Goal: Task Accomplishment & Management: Manage account settings

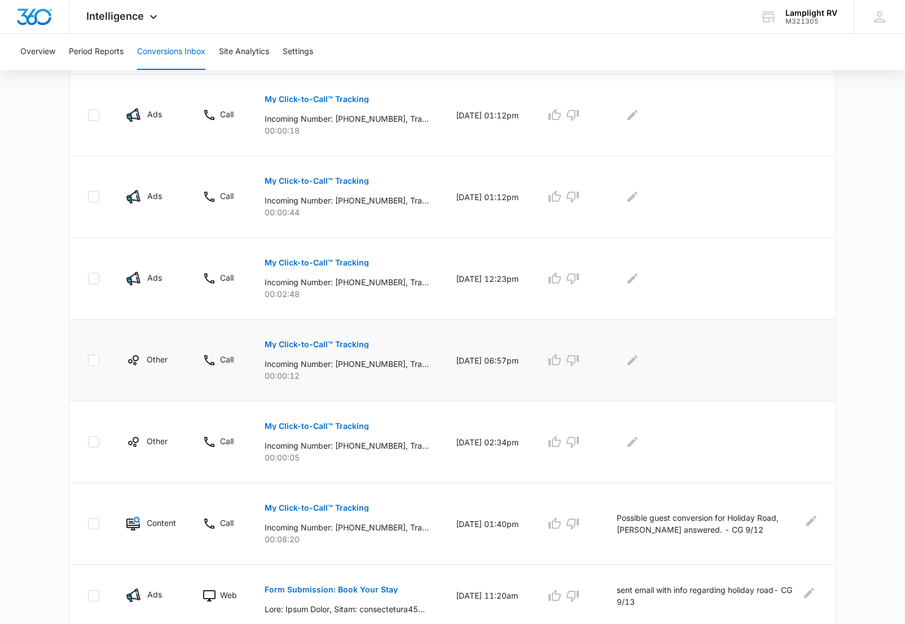
scroll to position [404, 0]
click at [359, 264] on p "My Click-to-Call™ Tracking" at bounding box center [316, 264] width 104 height 8
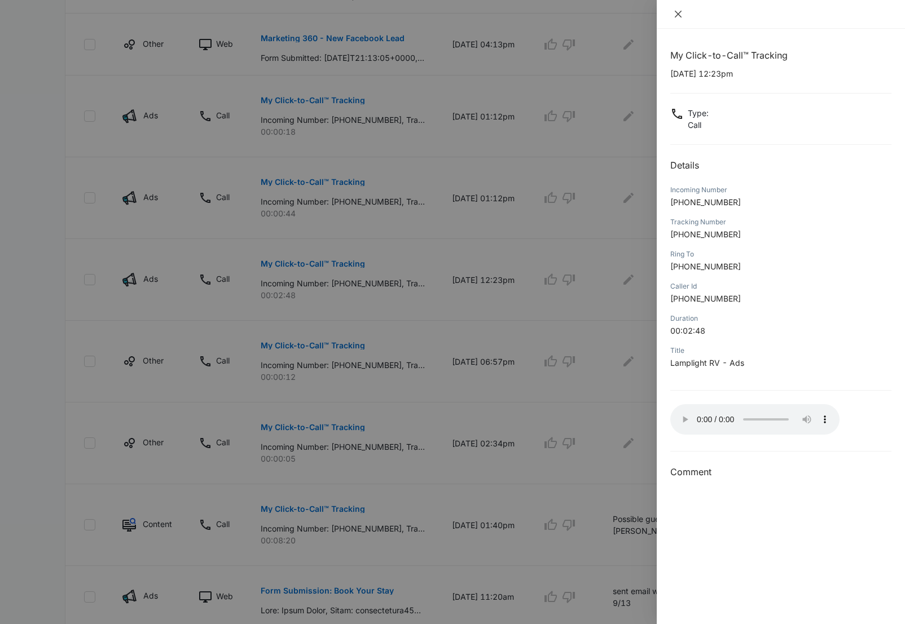
click at [677, 18] on icon "close" at bounding box center [677, 14] width 9 height 9
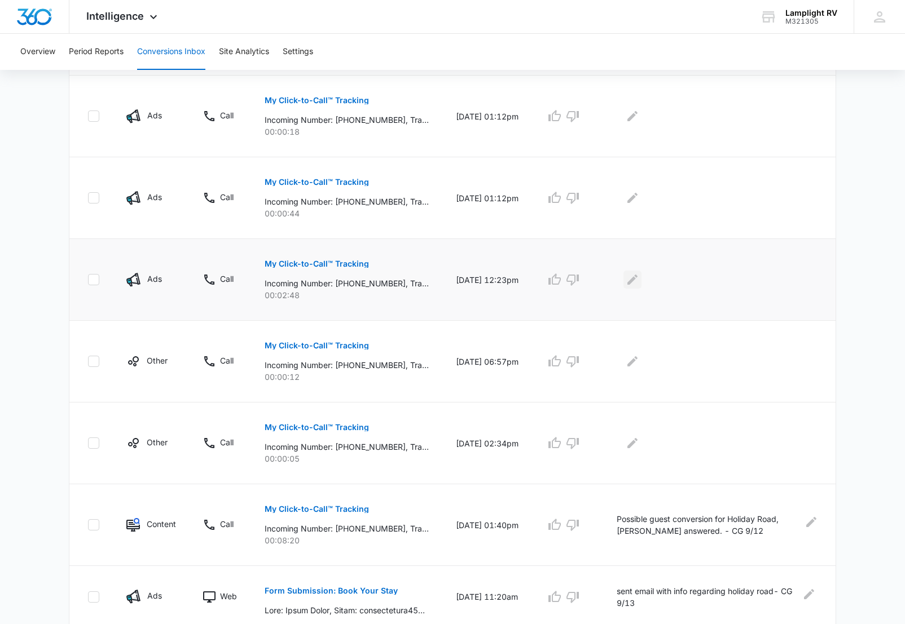
click at [637, 282] on icon "Edit Comments" at bounding box center [632, 280] width 10 height 10
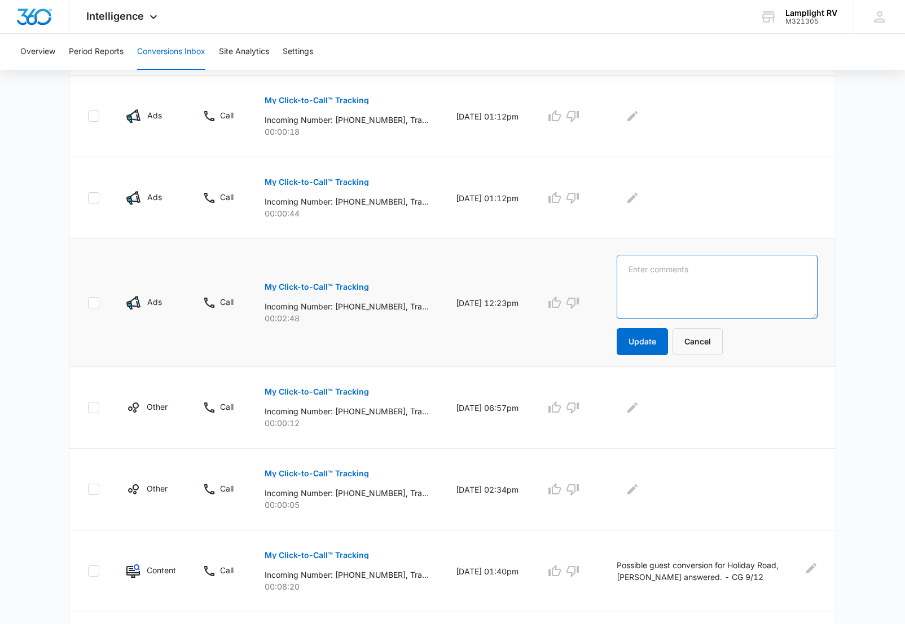
click at [672, 286] on textarea at bounding box center [716, 287] width 201 height 64
type textarea "No one pickup phone, please call back to follow up. RH-9-14"
click at [656, 341] on button "Update" at bounding box center [641, 341] width 51 height 27
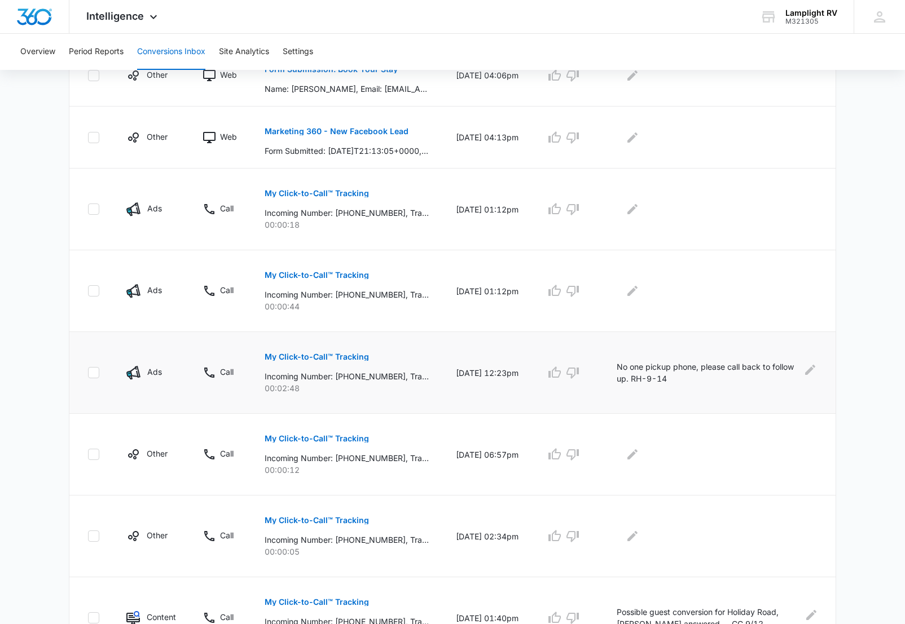
scroll to position [0, 0]
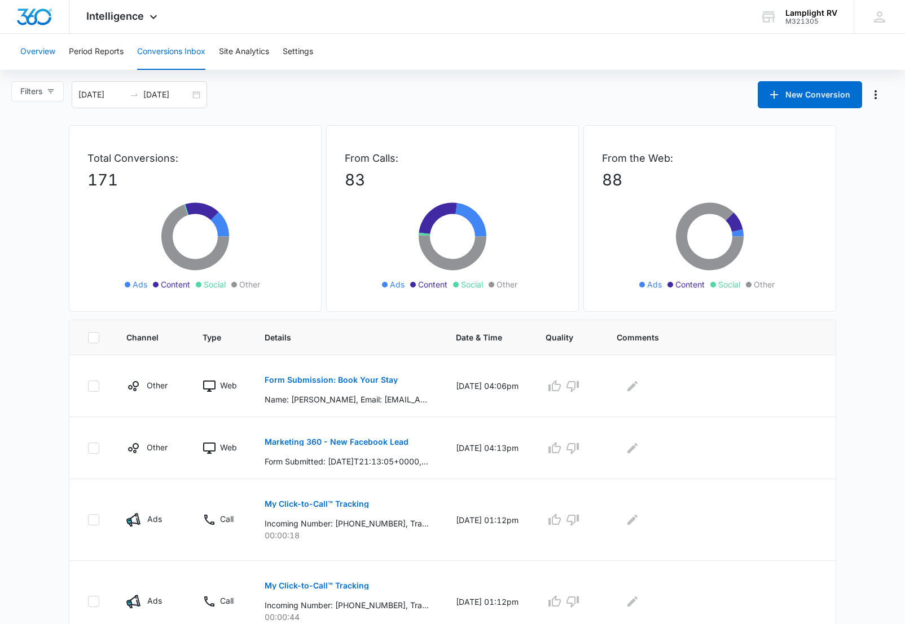
click at [39, 49] on button "Overview" at bounding box center [37, 52] width 35 height 36
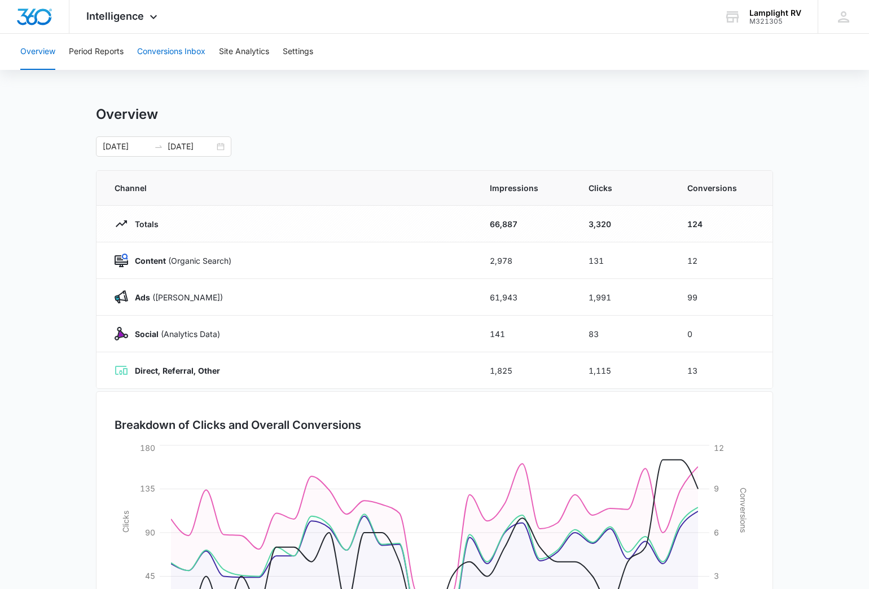
click at [199, 49] on button "Conversions Inbox" at bounding box center [171, 52] width 68 height 36
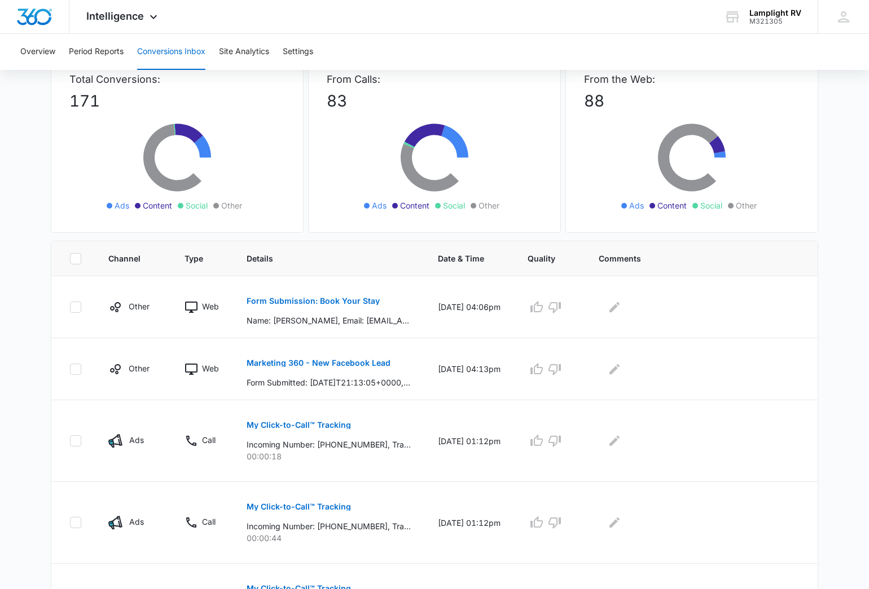
scroll to position [197, 0]
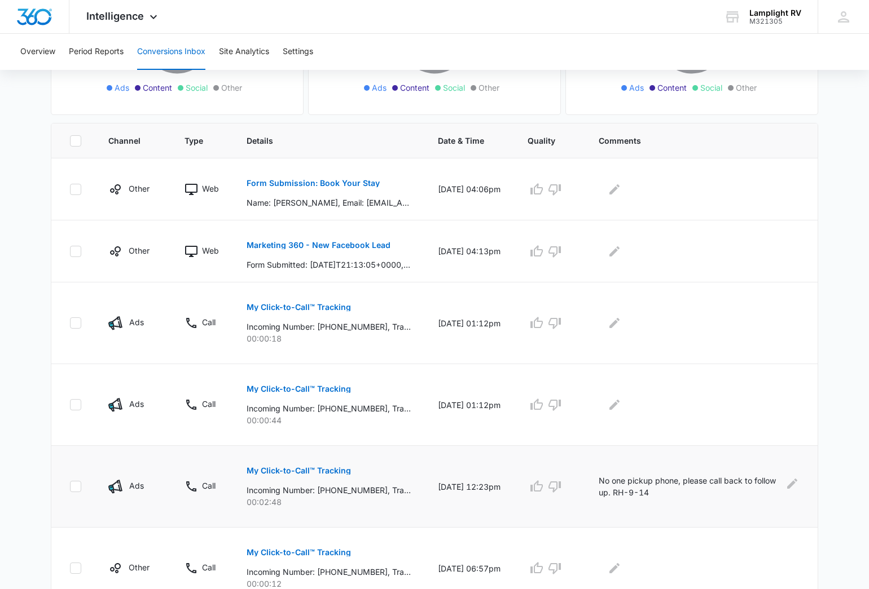
click at [338, 468] on p "My Click-to-Call™ Tracking" at bounding box center [298, 471] width 104 height 8
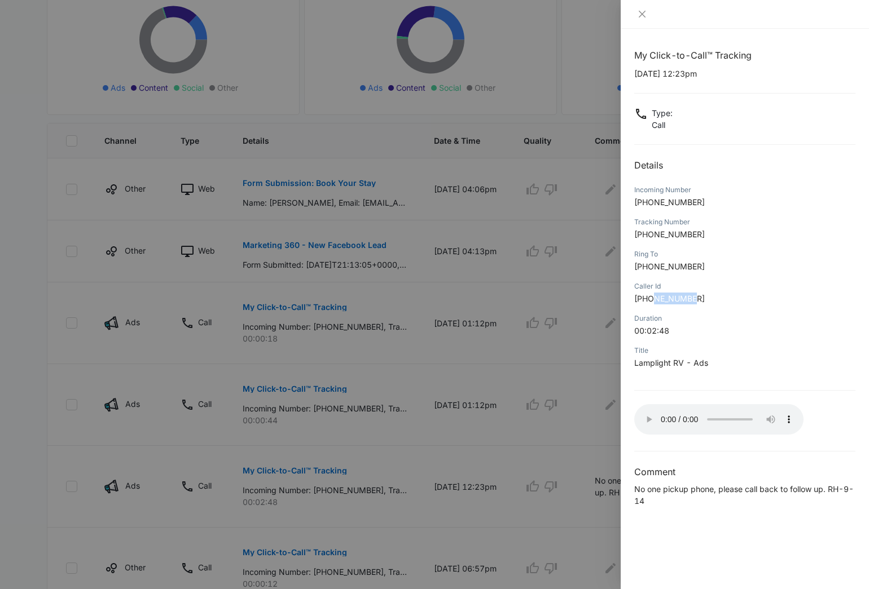
drag, startPoint x: 711, startPoint y: 301, endPoint x: 654, endPoint y: 300, distance: 57.0
click at [654, 300] on p "[PHONE_NUMBER]" at bounding box center [744, 299] width 221 height 12
drag, startPoint x: 702, startPoint y: 267, endPoint x: 640, endPoint y: 270, distance: 62.6
click at [640, 270] on p "[PHONE_NUMBER]" at bounding box center [744, 267] width 221 height 12
click at [640, 16] on icon "close" at bounding box center [641, 14] width 7 height 7
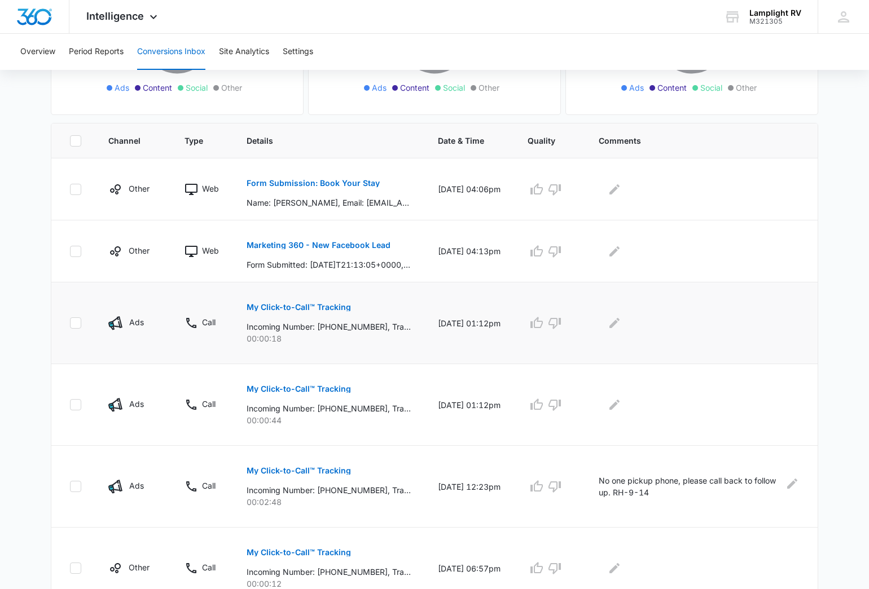
click at [307, 307] on p "My Click-to-Call™ Tracking" at bounding box center [298, 307] width 104 height 8
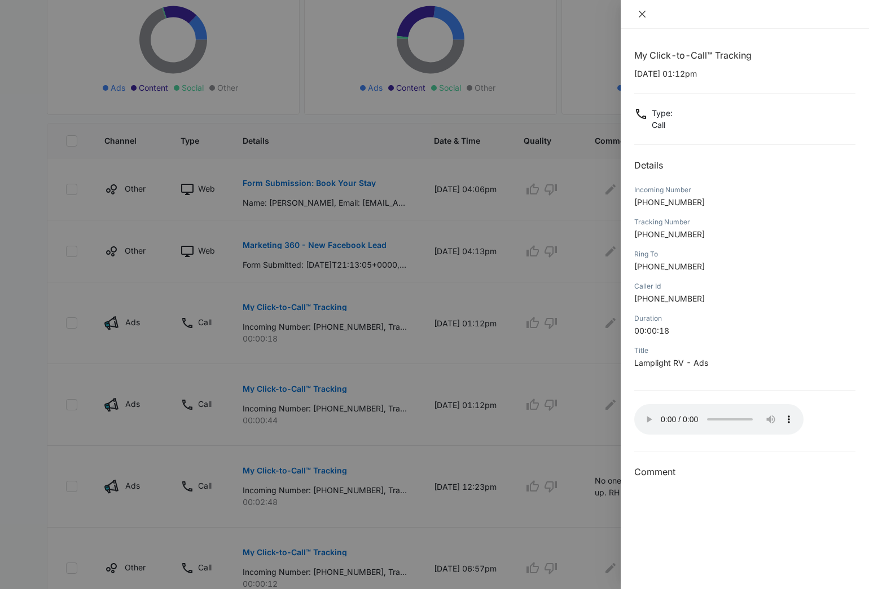
click at [637, 12] on icon "close" at bounding box center [641, 14] width 9 height 9
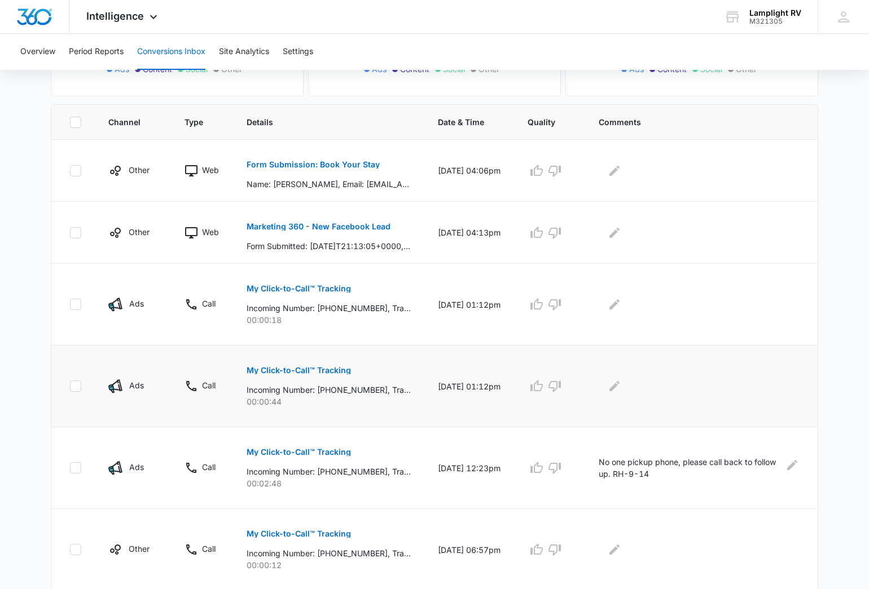
scroll to position [230, 0]
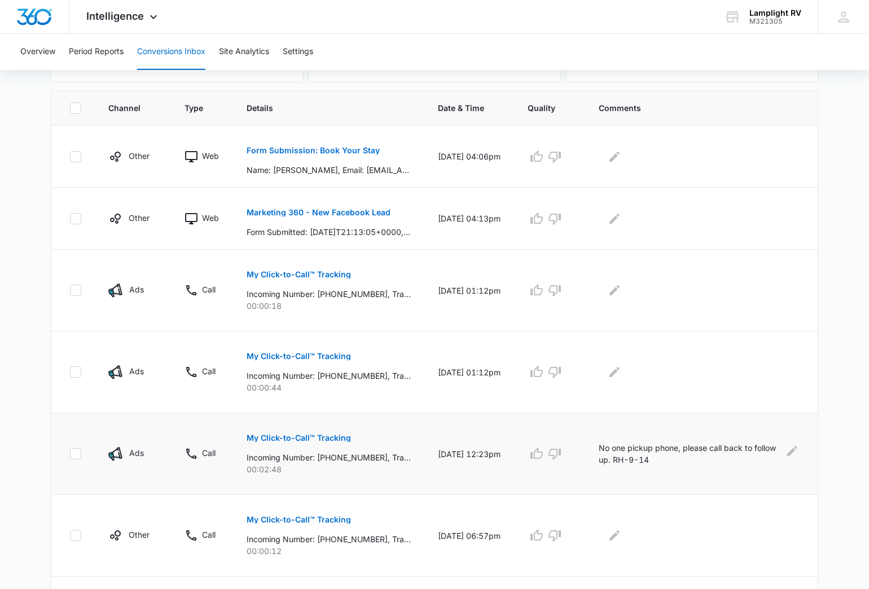
click at [335, 438] on p "My Click-to-Call™ Tracking" at bounding box center [298, 438] width 104 height 8
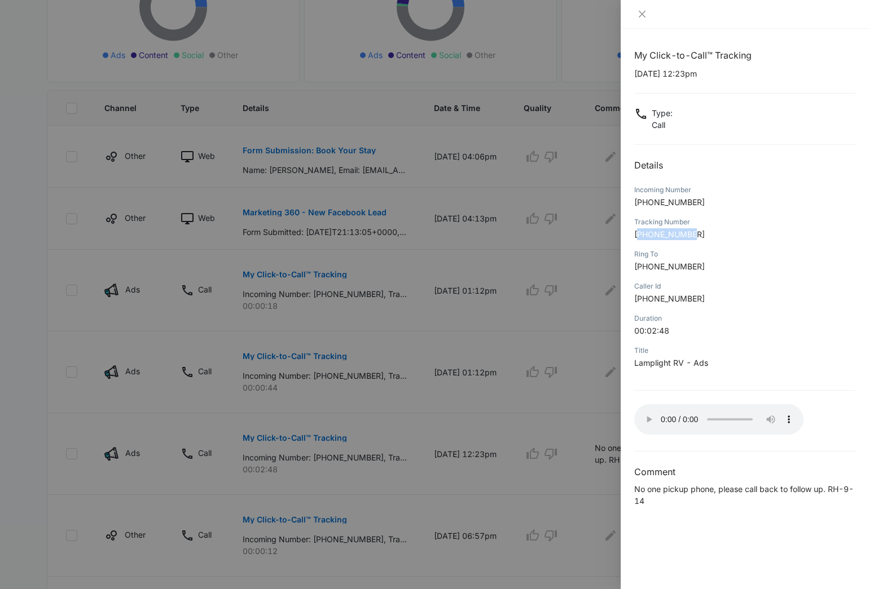
drag, startPoint x: 709, startPoint y: 233, endPoint x: 641, endPoint y: 238, distance: 68.4
click at [641, 238] on p "[PHONE_NUMBER]" at bounding box center [744, 234] width 221 height 12
copy span "14692142427"
click at [639, 14] on icon "close" at bounding box center [641, 14] width 9 height 9
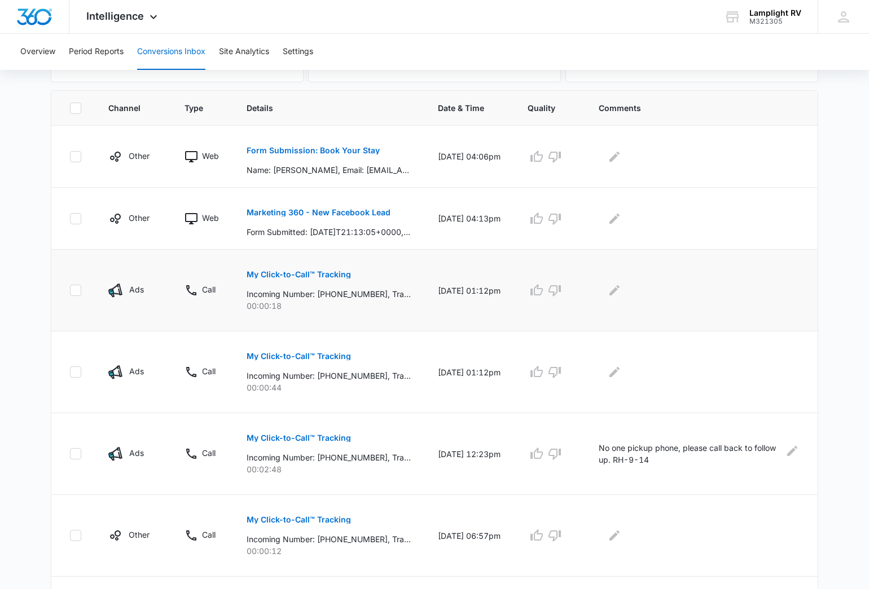
click at [346, 275] on p "My Click-to-Call™ Tracking" at bounding box center [298, 275] width 104 height 8
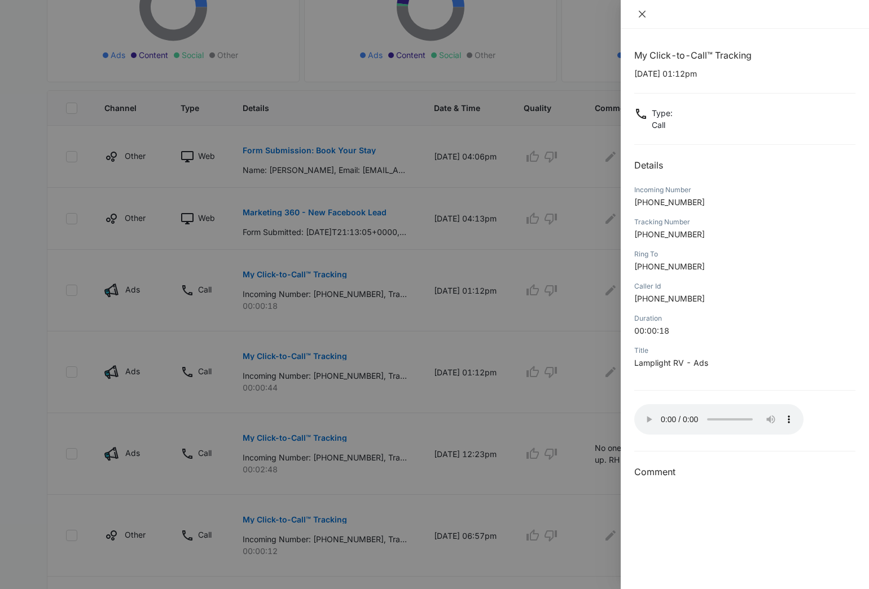
click at [643, 15] on icon "close" at bounding box center [641, 14] width 7 height 7
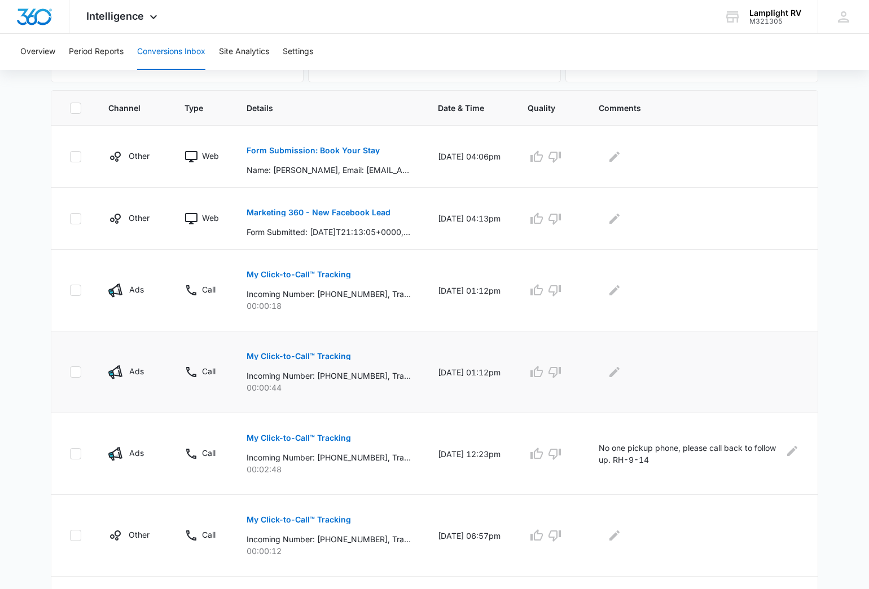
click at [324, 360] on button "My Click-to-Call™ Tracking" at bounding box center [298, 356] width 104 height 27
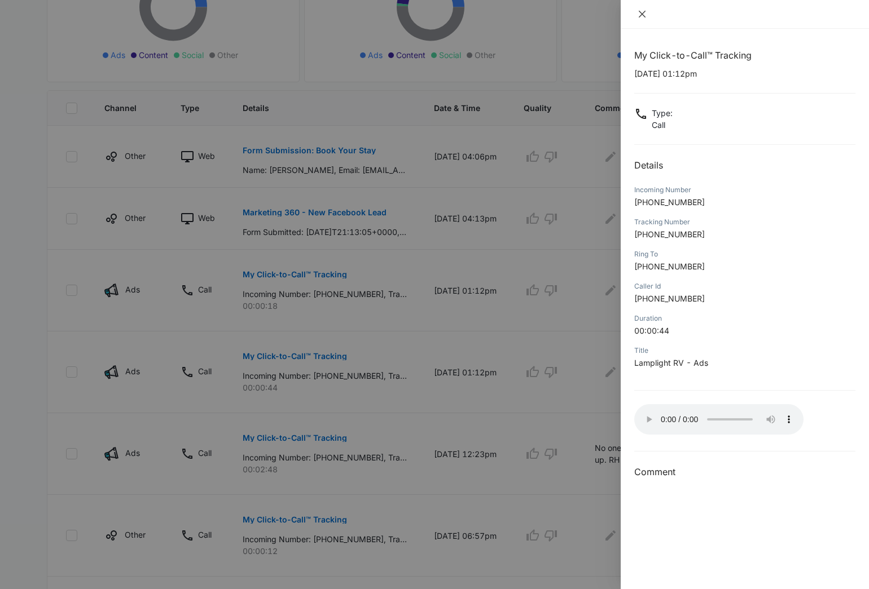
click at [642, 14] on icon "close" at bounding box center [641, 14] width 9 height 9
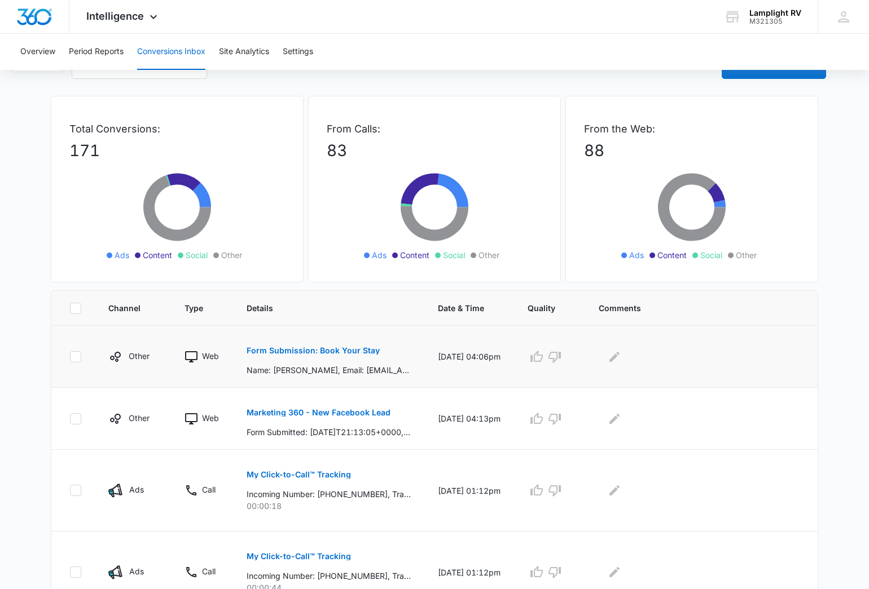
scroll to position [27, 0]
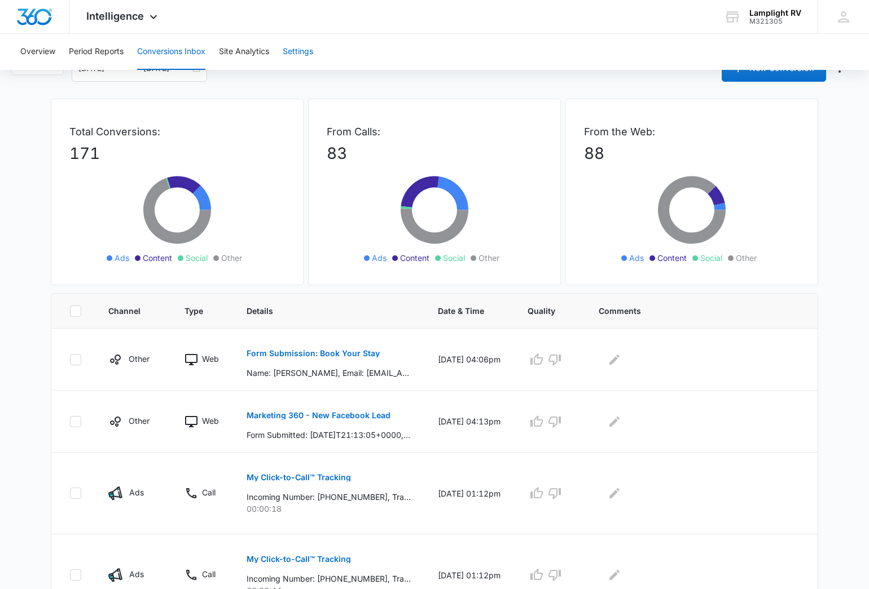
click at [310, 51] on button "Settings" at bounding box center [298, 52] width 30 height 36
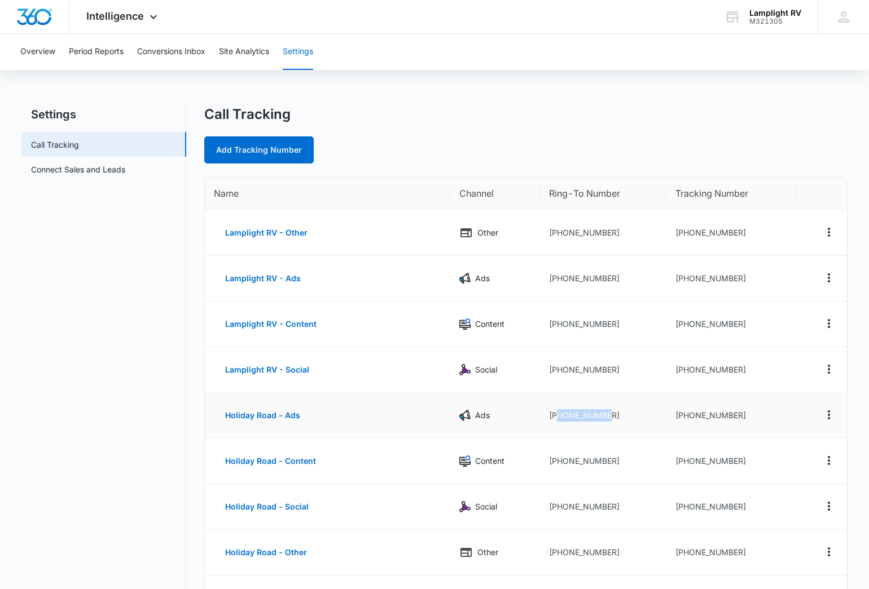
drag, startPoint x: 616, startPoint y: 417, endPoint x: 556, endPoint y: 417, distance: 60.3
click at [556, 417] on td "[PHONE_NUMBER]" at bounding box center [603, 416] width 126 height 46
copy td "4696408792"
click at [829, 277] on icon "Actions" at bounding box center [829, 278] width 14 height 14
click at [764, 270] on div "Edit" at bounding box center [776, 270] width 24 height 8
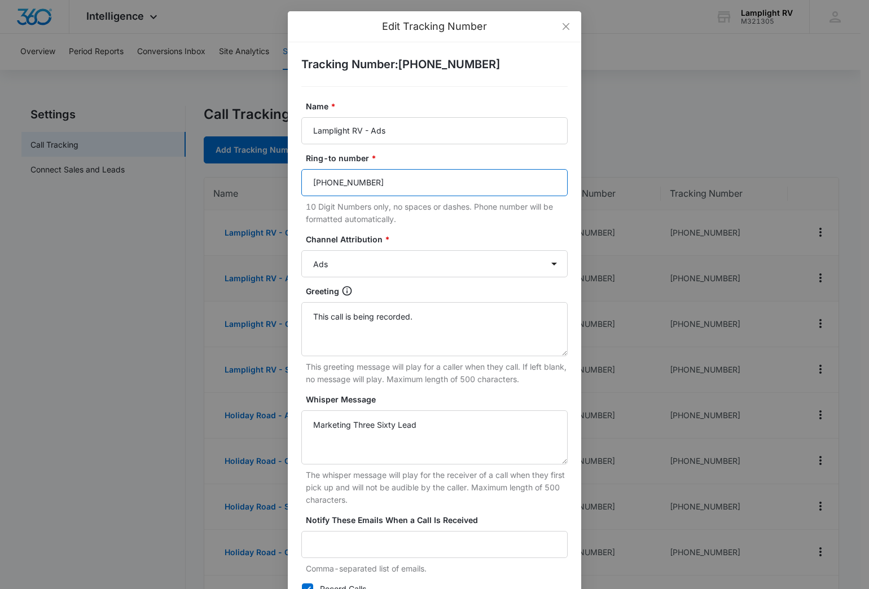
drag, startPoint x: 424, startPoint y: 184, endPoint x: 271, endPoint y: 179, distance: 153.5
click at [271, 179] on div "Edit Tracking Number Tracking Number : [PHONE_NUMBER] Name * Lamplight RV - Ads…" at bounding box center [434, 294] width 869 height 589
paste input "4696408792"
type input "4696408792"
click at [455, 231] on form "Name * Lamplight RV - Ads Ring-to number * 4696408792 10 Digit Numbers only, no…" at bounding box center [434, 376] width 266 height 553
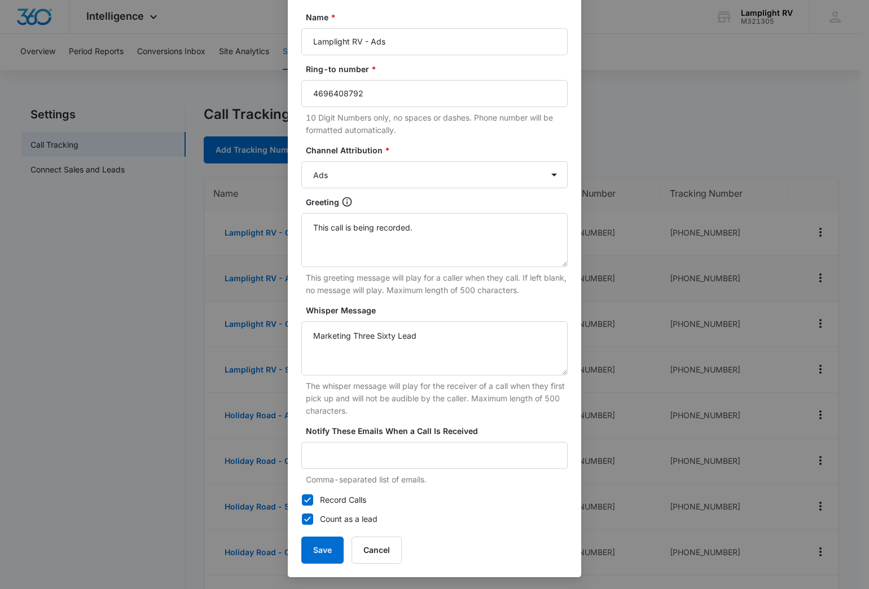
scroll to position [91, 0]
click at [319, 546] on button "Save" at bounding box center [322, 548] width 42 height 27
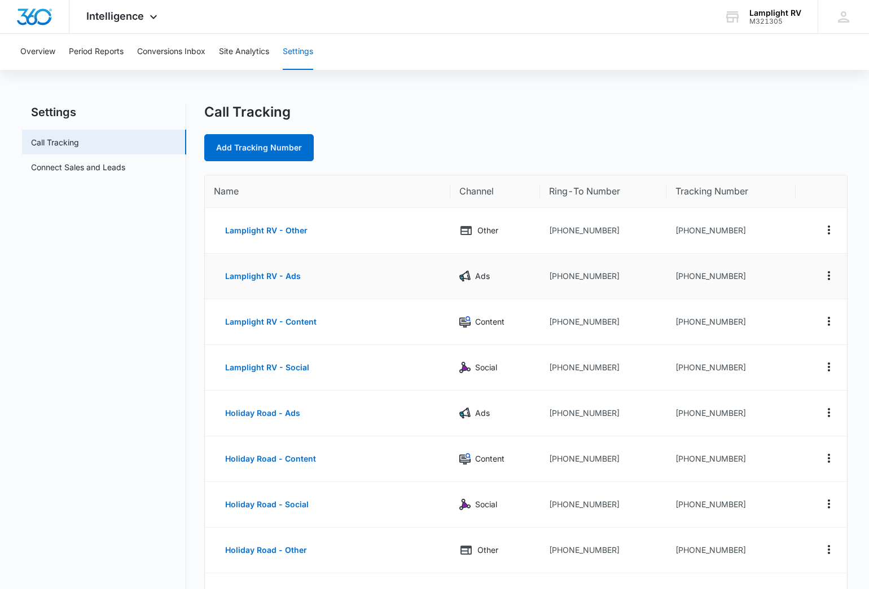
scroll to position [0, 0]
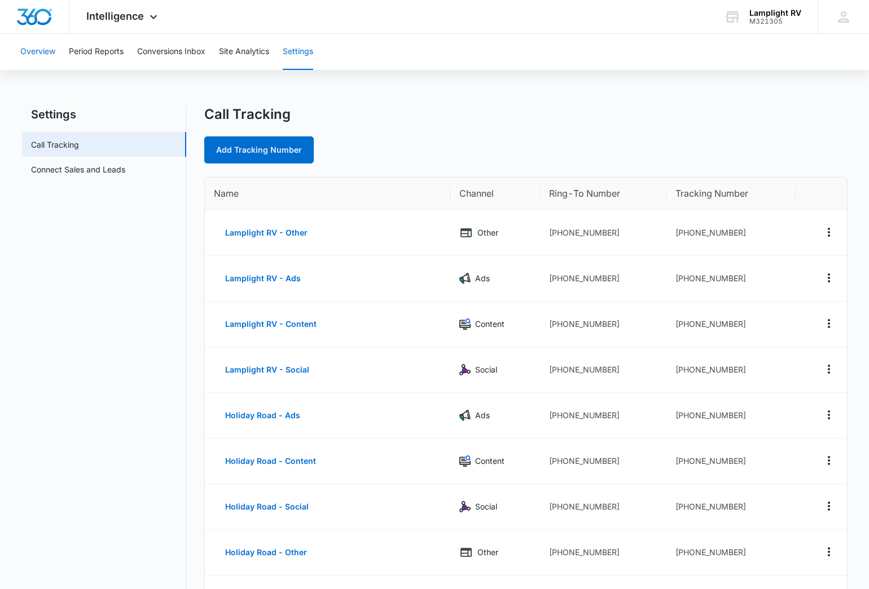
click at [51, 56] on button "Overview" at bounding box center [37, 52] width 35 height 36
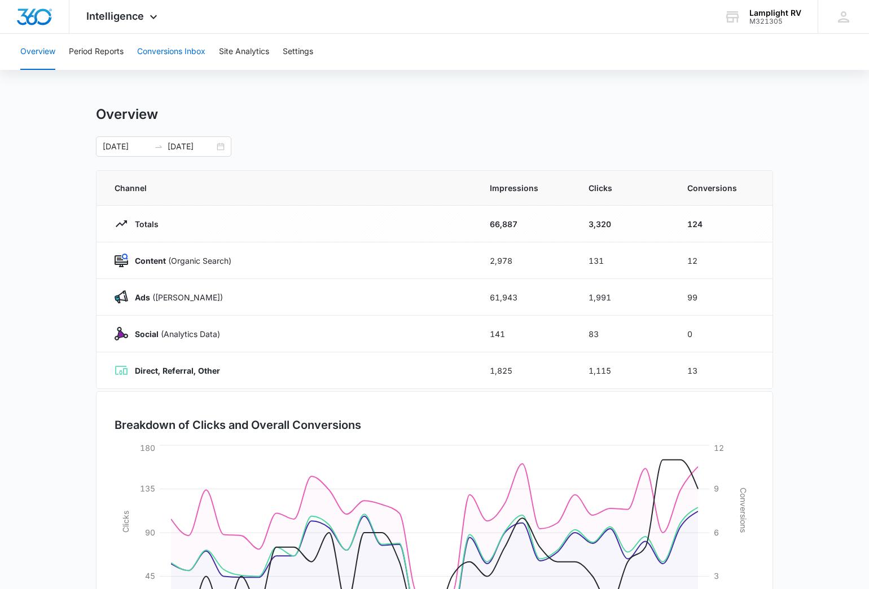
click at [165, 56] on button "Conversions Inbox" at bounding box center [171, 52] width 68 height 36
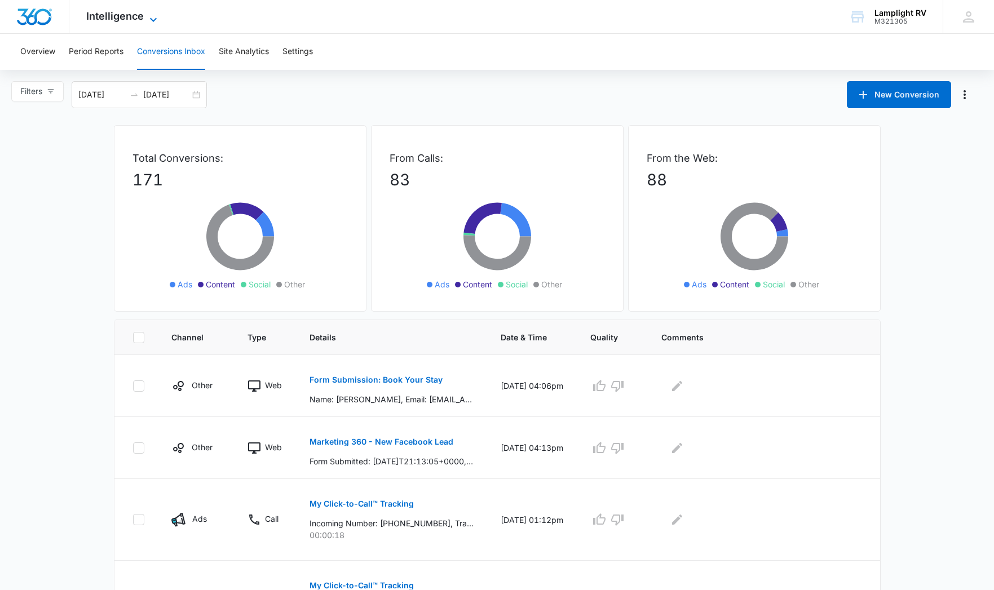
click at [149, 21] on icon at bounding box center [154, 20] width 14 height 14
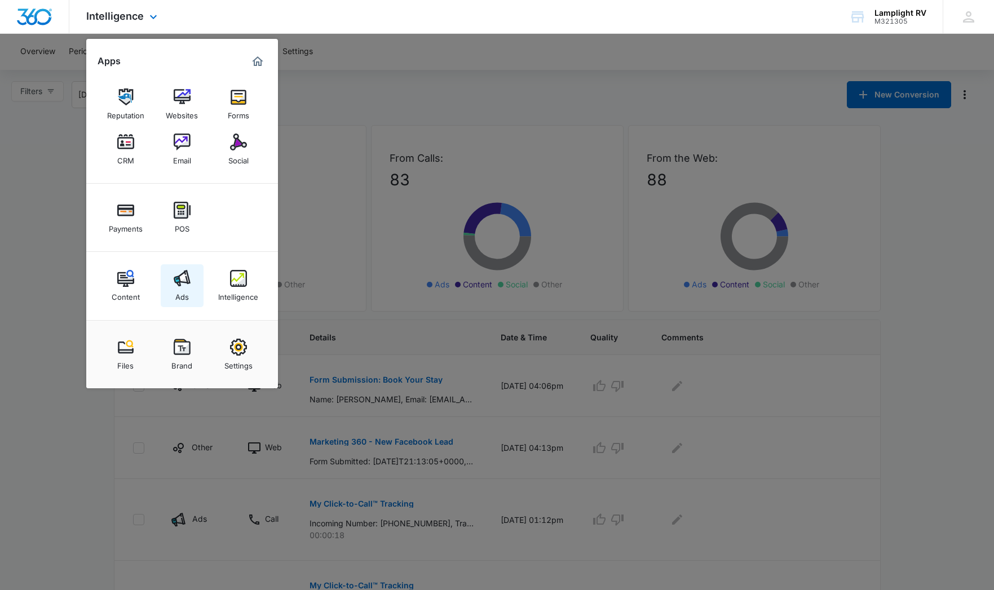
click at [178, 291] on div "Ads" at bounding box center [182, 294] width 14 height 15
